Goal: Find specific page/section: Find specific page/section

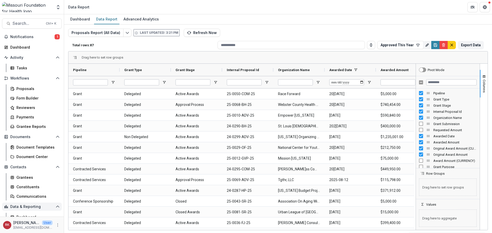
scroll to position [24, 0]
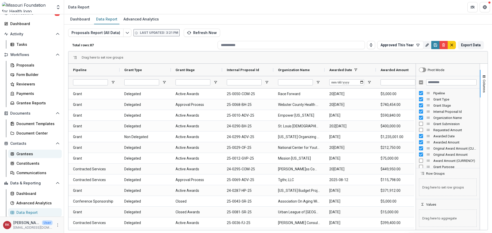
click at [24, 154] on div "Grantees" at bounding box center [36, 153] width 41 height 5
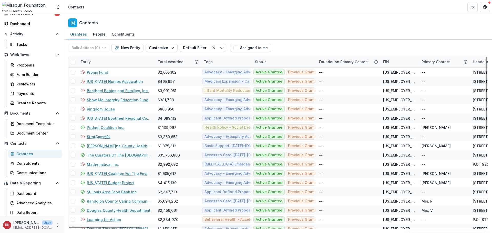
click at [88, 62] on div "Entity" at bounding box center [86, 61] width 16 height 5
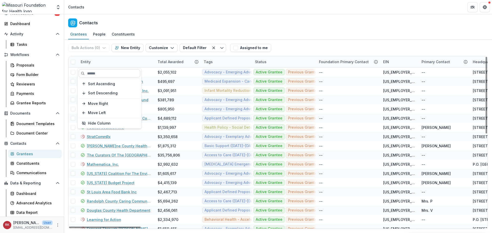
click at [101, 74] on input at bounding box center [109, 73] width 61 height 8
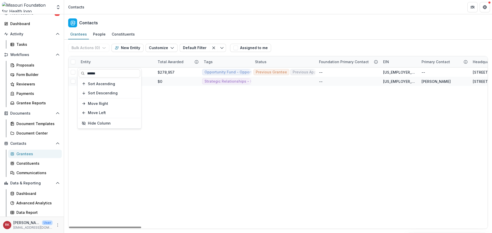
type input "******"
click at [84, 63] on div "Entity" at bounding box center [86, 61] width 16 height 5
drag, startPoint x: 106, startPoint y: 71, endPoint x: 69, endPoint y: 66, distance: 37.6
click at [69, 66] on body "Skip to content Aggregate Analysis Foundations MFH Workflow Sandbox [US_STATE] …" at bounding box center [246, 116] width 492 height 233
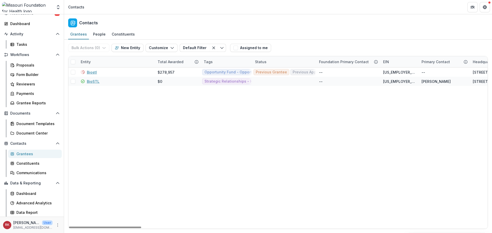
click at [85, 64] on div "Entity" at bounding box center [86, 61] width 16 height 5
drag, startPoint x: 103, startPoint y: 77, endPoint x: 84, endPoint y: 73, distance: 20.1
click at [84, 73] on input "******" at bounding box center [109, 73] width 61 height 8
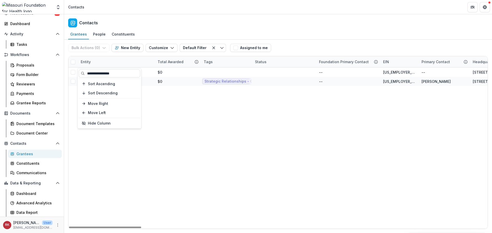
type input "**********"
click at [85, 61] on div "Entity" at bounding box center [86, 61] width 16 height 5
drag, startPoint x: 126, startPoint y: 75, endPoint x: 86, endPoint y: 70, distance: 40.9
click at [86, 70] on input "**********" at bounding box center [109, 73] width 61 height 8
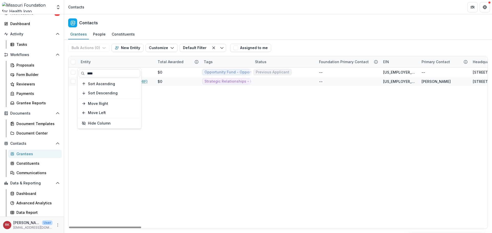
type input "****"
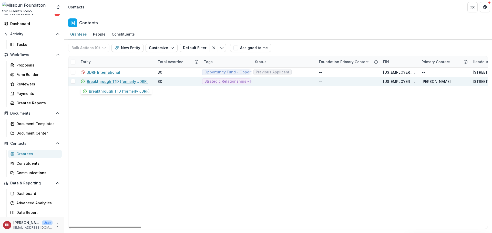
click at [109, 82] on link "Breakthrough T1D (formerly JDRF)" at bounding box center [117, 81] width 61 height 5
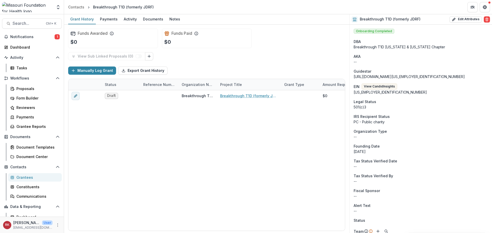
click at [20, 179] on div "Grantees" at bounding box center [36, 177] width 41 height 5
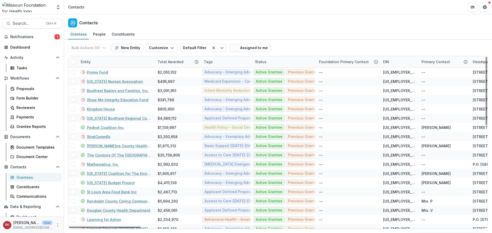
click at [90, 61] on div "Entity" at bounding box center [86, 61] width 16 height 5
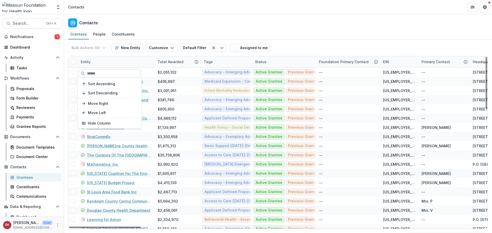
click at [96, 72] on input at bounding box center [109, 73] width 61 height 8
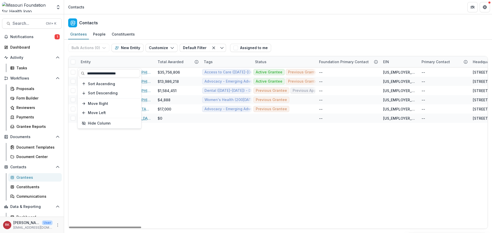
type input "**********"
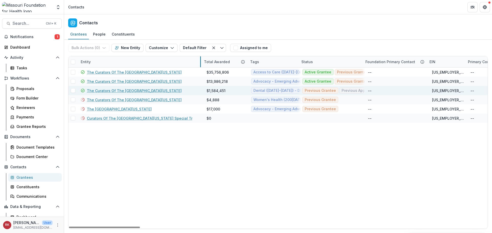
drag, startPoint x: 154, startPoint y: 61, endPoint x: 191, endPoint y: 90, distance: 46.6
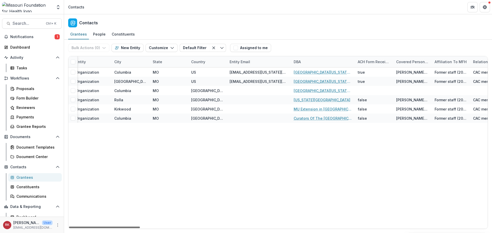
scroll to position [0, 504]
drag, startPoint x: 126, startPoint y: 229, endPoint x: 209, endPoint y: 245, distance: 84.3
click at [140, 229] on div at bounding box center [104, 228] width 71 height 2
click at [356, 63] on div "ACH Form Received?" at bounding box center [375, 61] width 38 height 5
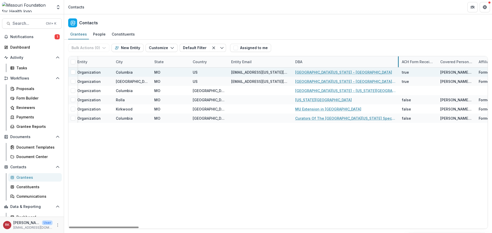
drag, startPoint x: 356, startPoint y: 62, endPoint x: 398, endPoint y: 71, distance: 43.5
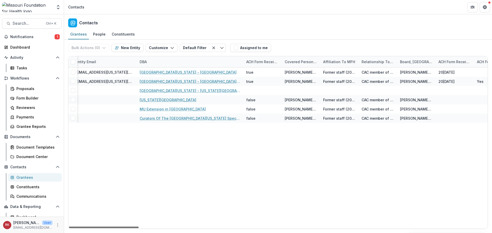
scroll to position [0, 658]
drag, startPoint x: 173, startPoint y: 228, endPoint x: 199, endPoint y: 230, distance: 25.7
click at [139, 229] on div at bounding box center [104, 228] width 70 height 2
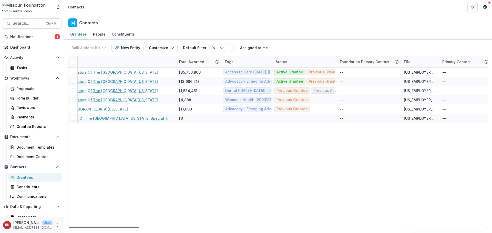
scroll to position [0, 0]
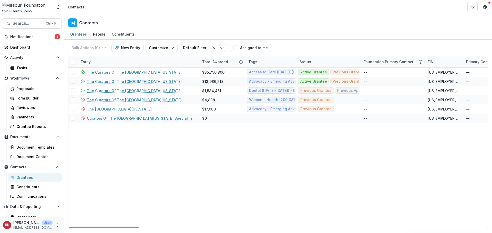
drag, startPoint x: 211, startPoint y: 227, endPoint x: 85, endPoint y: 219, distance: 126.3
click at [85, 227] on div at bounding box center [104, 228] width 70 height 2
click at [50, 40] on button "Notifications 1" at bounding box center [32, 37] width 60 height 8
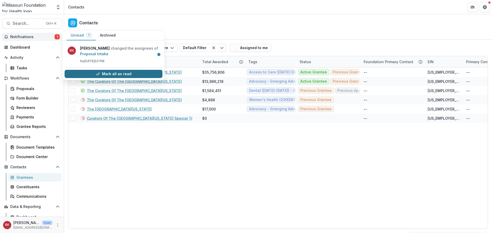
click at [98, 74] on icon "button" at bounding box center [98, 74] width 4 height 4
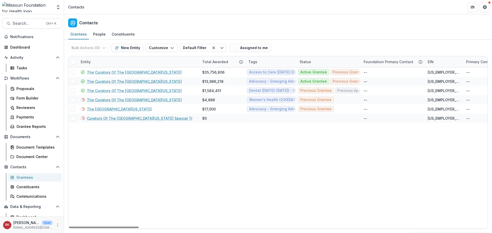
drag, startPoint x: 144, startPoint y: 145, endPoint x: 152, endPoint y: 143, distance: 8.5
